Goal: Transaction & Acquisition: Purchase product/service

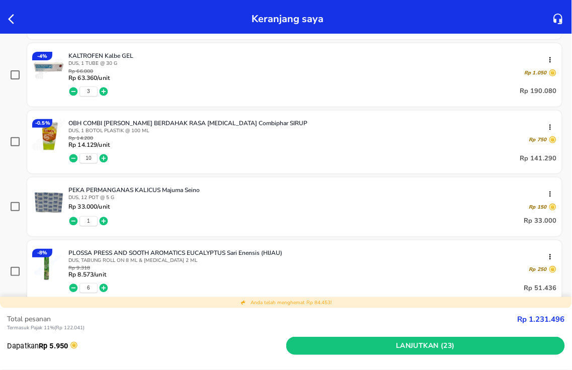
scroll to position [112, 0]
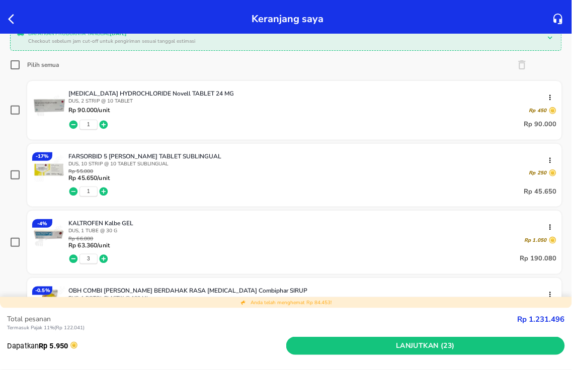
click at [8, 21] on icon "button" at bounding box center [14, 19] width 12 height 12
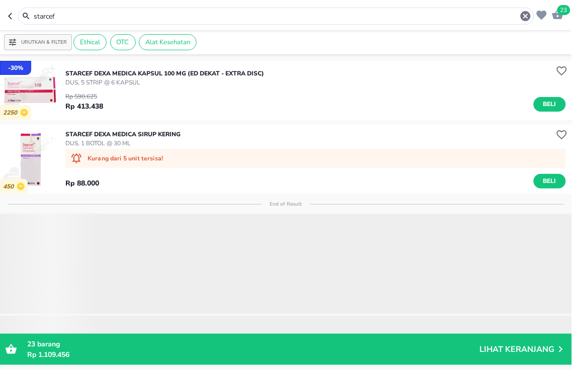
drag, startPoint x: 75, startPoint y: 17, endPoint x: 0, endPoint y: -13, distance: 80.9
click at [0, 0] on html "Halo Apotek K24 Asmawi, selamat datang! 23 starcef Urutkan & Filter Ethical OTC…" at bounding box center [286, 0] width 572 height 0
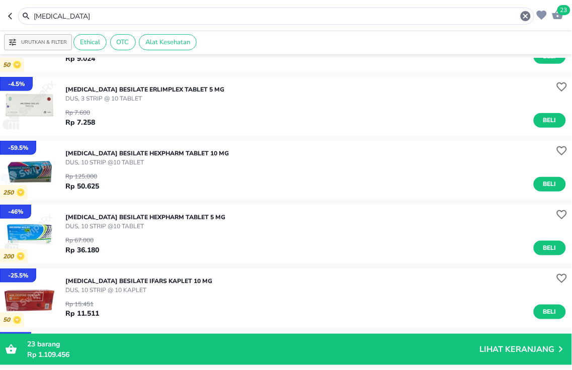
scroll to position [167, 0]
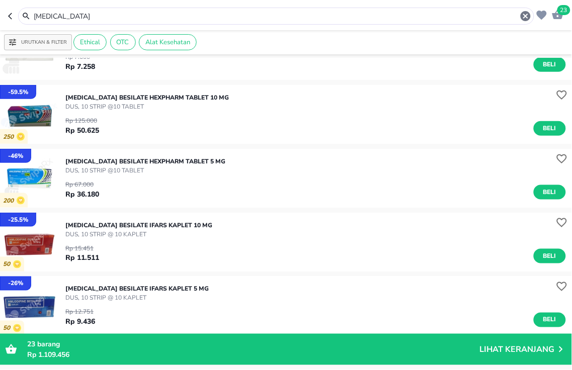
drag, startPoint x: 179, startPoint y: 17, endPoint x: 0, endPoint y: 9, distance: 178.7
click at [0, 22] on header "23 [MEDICAL_DATA]" at bounding box center [286, 15] width 572 height 30
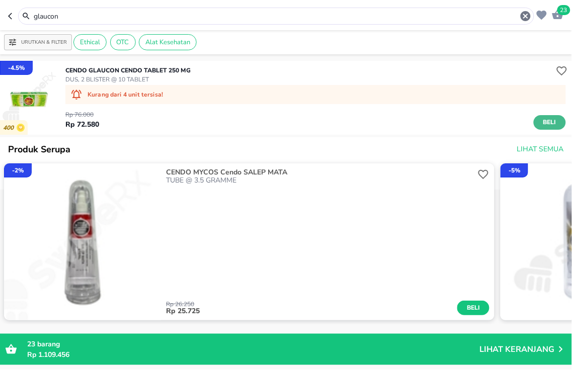
click at [541, 122] on span "Beli" at bounding box center [549, 122] width 17 height 11
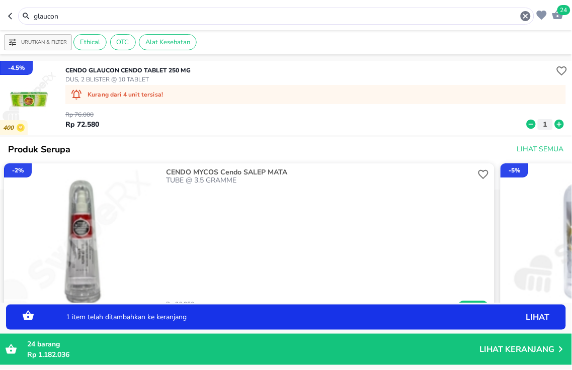
drag, startPoint x: 169, startPoint y: 17, endPoint x: 0, endPoint y: -58, distance: 184.9
click at [0, 0] on html "Halo Apotek K24 Asmawi, selamat datang! 24 glaucon Urutkan & Filter Ethical OTC…" at bounding box center [286, 0] width 572 height 0
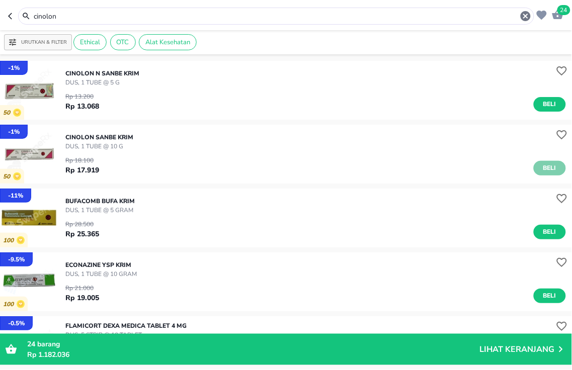
click at [545, 170] on span "Beli" at bounding box center [549, 168] width 17 height 11
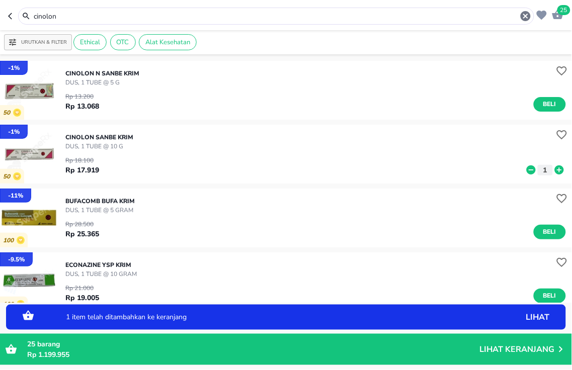
click at [555, 170] on icon at bounding box center [559, 169] width 9 height 9
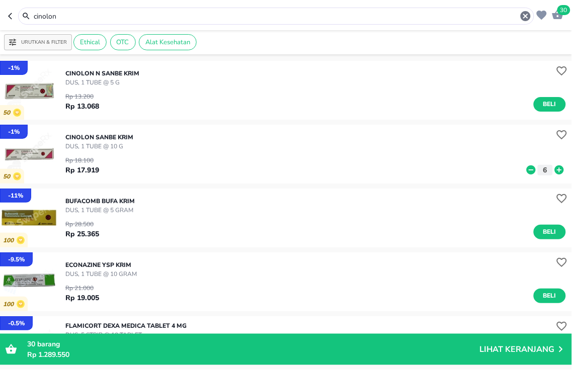
drag, startPoint x: 189, startPoint y: 18, endPoint x: 0, endPoint y: -57, distance: 202.8
click at [0, 0] on html "Halo Apotek K24 Asmawi, selamat datang! 30 cinolon Urutkan & Filter Ethical OTC…" at bounding box center [286, 0] width 572 height 0
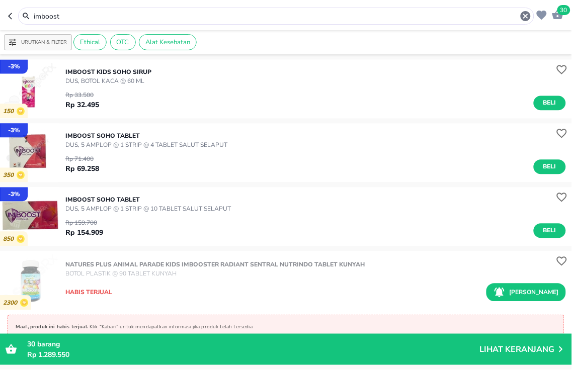
scroll to position [1246, 0]
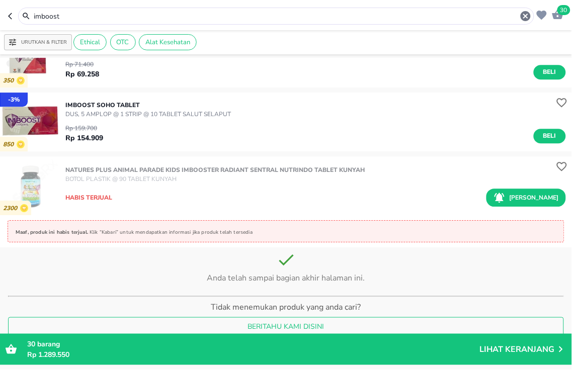
drag, startPoint x: 93, startPoint y: 14, endPoint x: 0, endPoint y: -58, distance: 116.9
click at [0, 0] on html "Halo Apotek K24 Asmawi, selamat datang! 30 imboost Urutkan & Filter Ethical OTC…" at bounding box center [286, 0] width 572 height 0
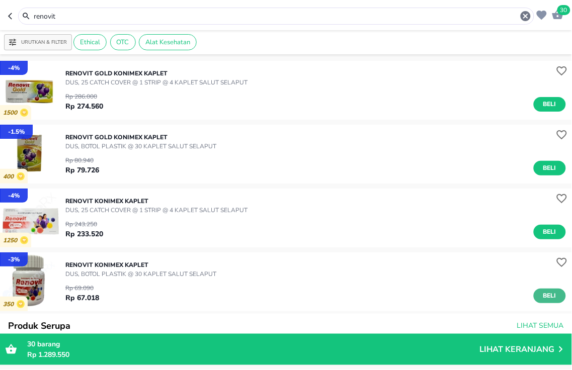
click at [548, 298] on span "Beli" at bounding box center [549, 296] width 17 height 11
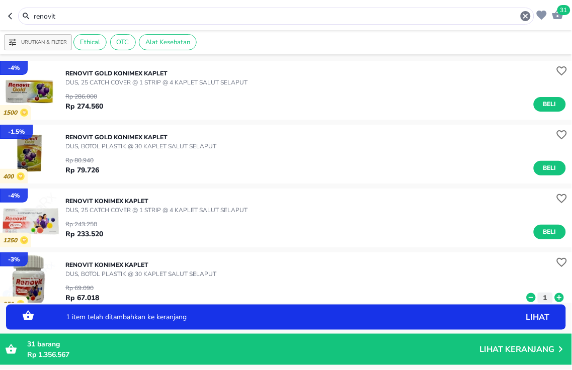
click at [553, 296] on icon at bounding box center [559, 297] width 13 height 11
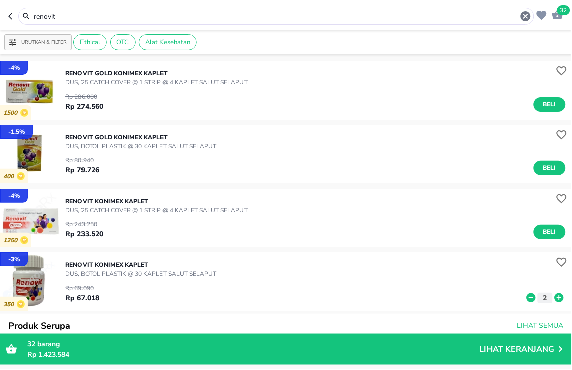
drag, startPoint x: 158, startPoint y: 17, endPoint x: 0, endPoint y: -28, distance: 164.6
click at [0, 0] on html "Halo Apotek K24 Asmawi, selamat datang! 32 renovit Urutkan & Filter Ethical OTC…" at bounding box center [286, 0] width 572 height 0
type input "a"
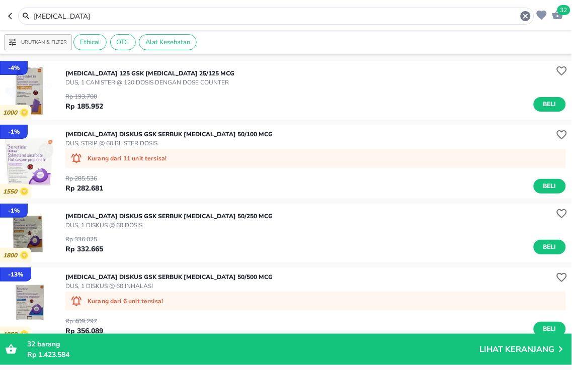
drag, startPoint x: 186, startPoint y: 17, endPoint x: 0, endPoint y: -46, distance: 196.4
click at [0, 0] on html "Halo Apotek K24 Asmawi, selamat datang! 32 [MEDICAL_DATA] Urutkan & Filter Ethi…" at bounding box center [286, 0] width 572 height 0
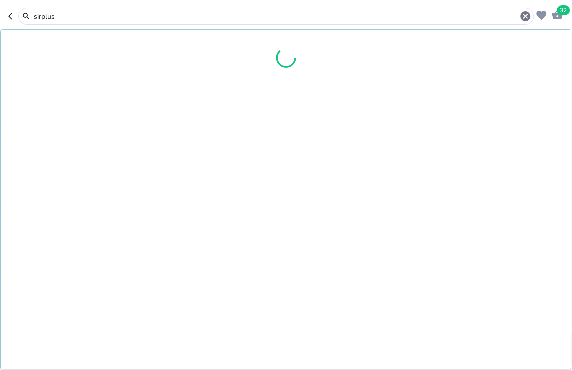
type input "sirplus"
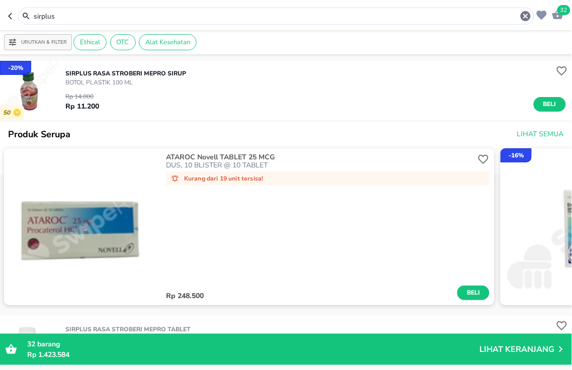
click at [559, 17] on icon "button" at bounding box center [557, 15] width 11 height 10
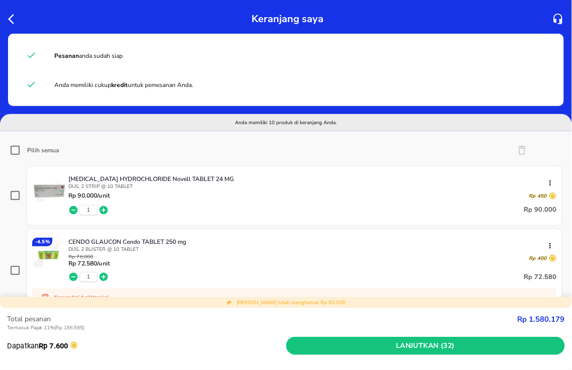
click at [17, 151] on input "Pilih semua" at bounding box center [15, 150] width 10 height 10
checkbox input "true"
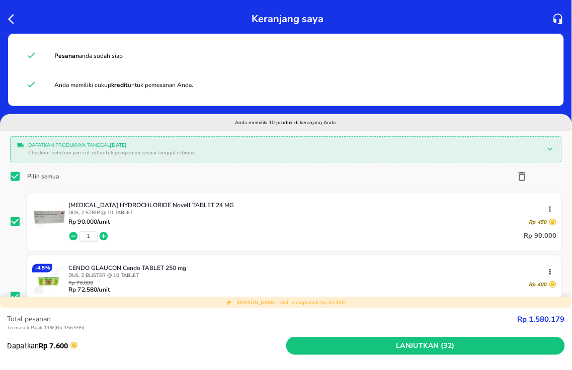
checkbox input "true"
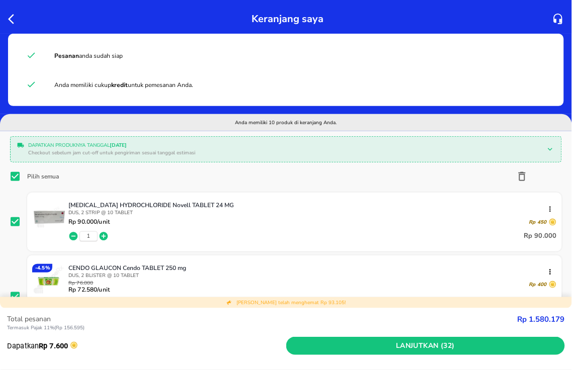
checkbox input "true"
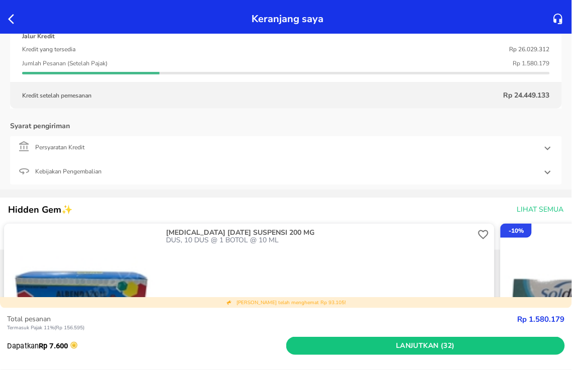
scroll to position [950, 0]
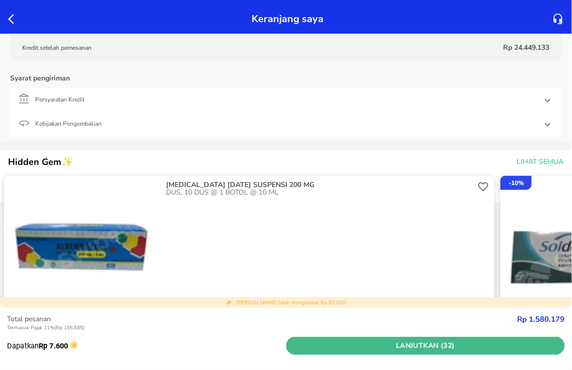
click at [369, 343] on span "Lanjutkan (32)" at bounding box center [425, 346] width 271 height 13
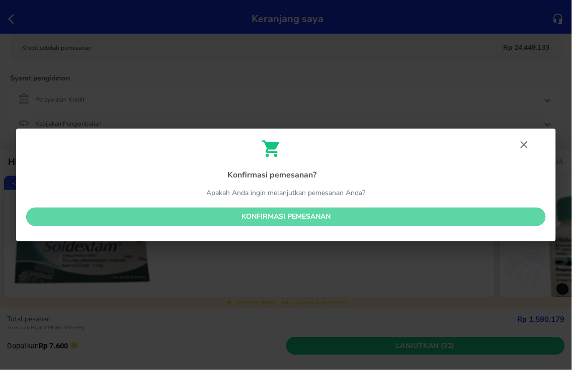
click at [319, 219] on span "Konfirmasi pemesanan" at bounding box center [285, 217] width 503 height 13
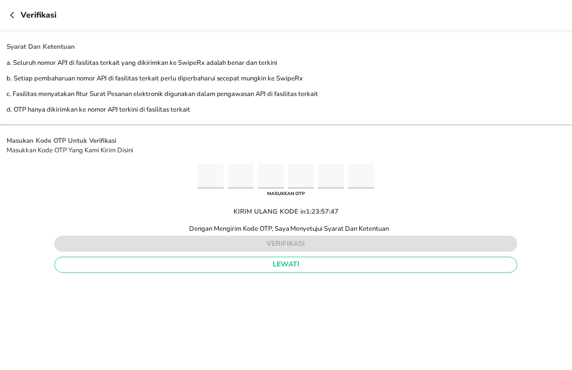
click at [212, 182] on input "Please enter OTP character 1" at bounding box center [211, 176] width 26 height 25
type input "1"
type input "0"
type input "5"
type input "4"
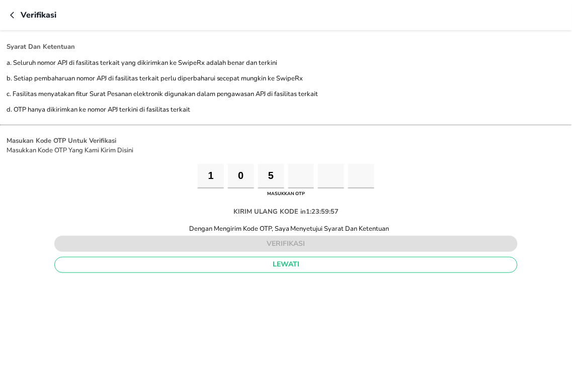
type input "0"
type input "1"
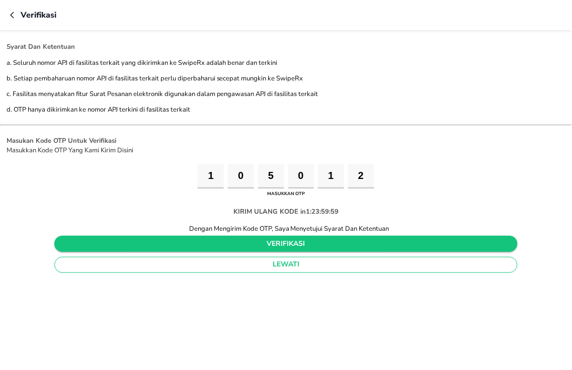
type input "2"
click at [294, 242] on span "verifikasi" at bounding box center [285, 244] width 447 height 13
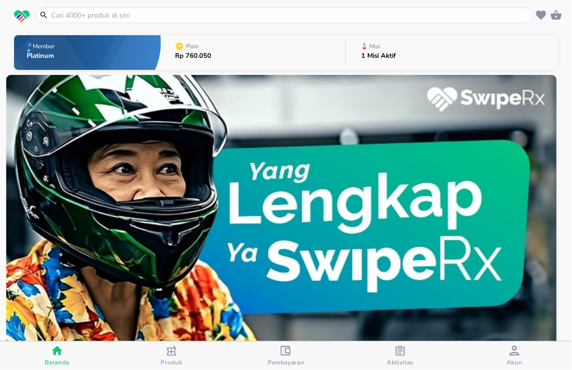
click at [97, 13] on input "text" at bounding box center [290, 15] width 481 height 11
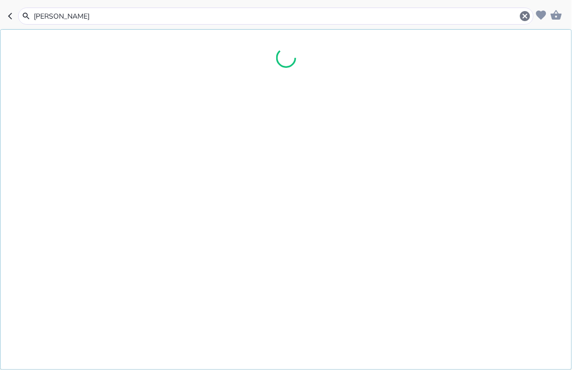
type input "nebile"
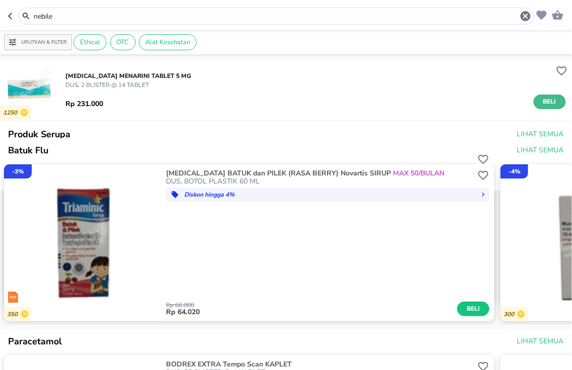
click at [544, 106] on span "Beli" at bounding box center [549, 102] width 17 height 11
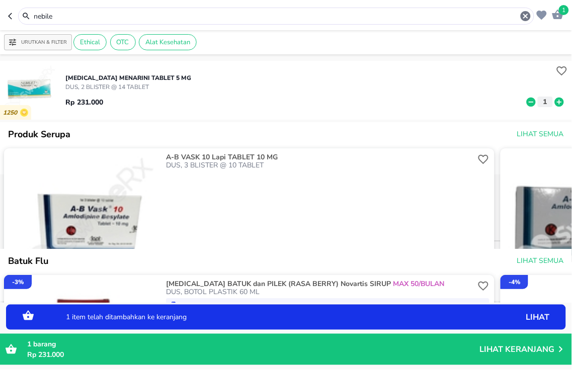
click at [555, 105] on icon at bounding box center [559, 101] width 9 height 9
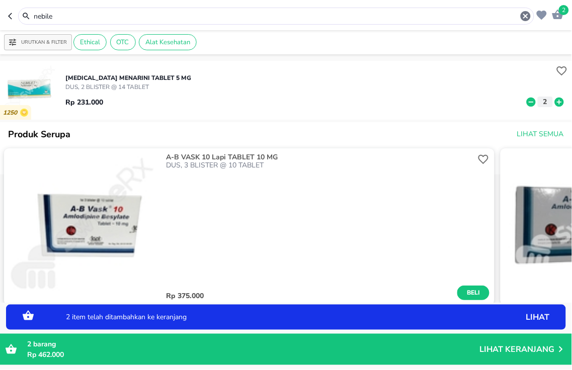
click at [478, 321] on div "2 item telah ditambahkan ke keranjang lihat" at bounding box center [286, 317] width 550 height 15
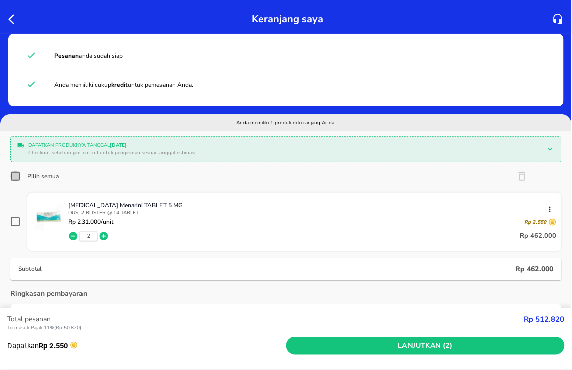
click at [13, 178] on input "Pilih semua" at bounding box center [15, 177] width 10 height 10
checkbox input "true"
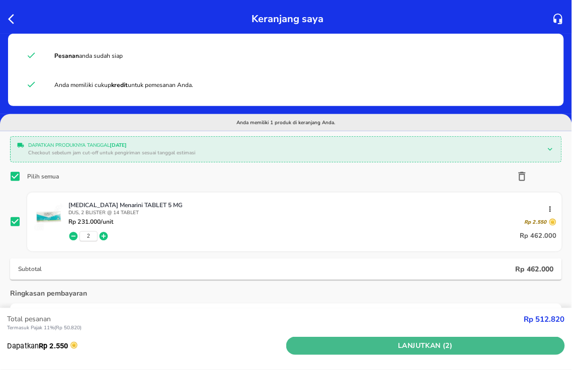
click at [345, 348] on span "Lanjutkan (2)" at bounding box center [425, 346] width 271 height 13
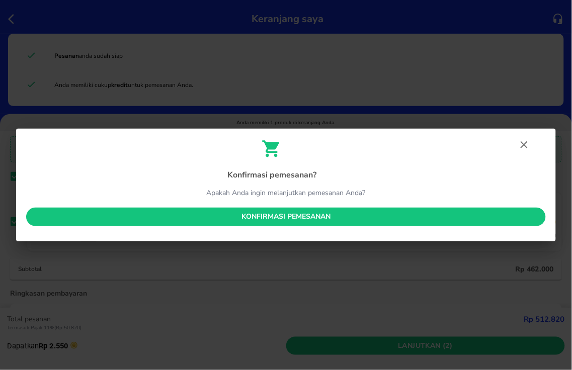
click at [291, 218] on span "Konfirmasi pemesanan" at bounding box center [285, 217] width 503 height 13
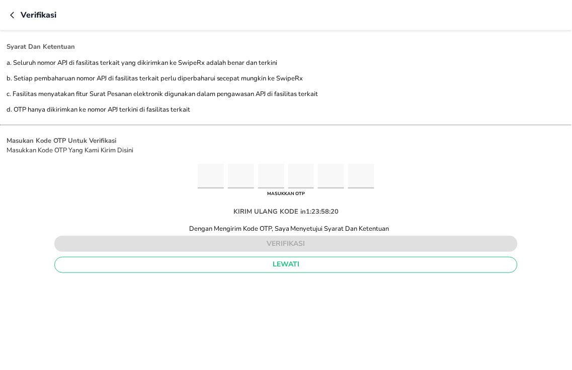
click at [215, 175] on input "Please enter OTP character 1" at bounding box center [211, 176] width 26 height 25
type input "3"
type input "7"
type input "1"
type input "8"
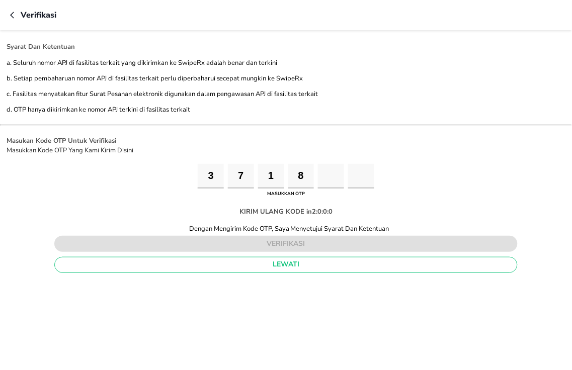
type input "4"
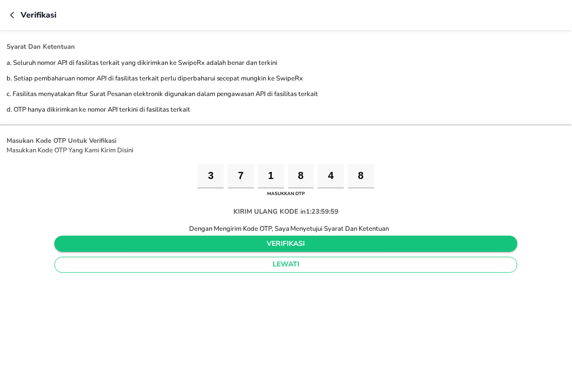
type input "8"
click at [295, 241] on span "verifikasi" at bounding box center [285, 244] width 447 height 13
